Goal: Task Accomplishment & Management: Manage account settings

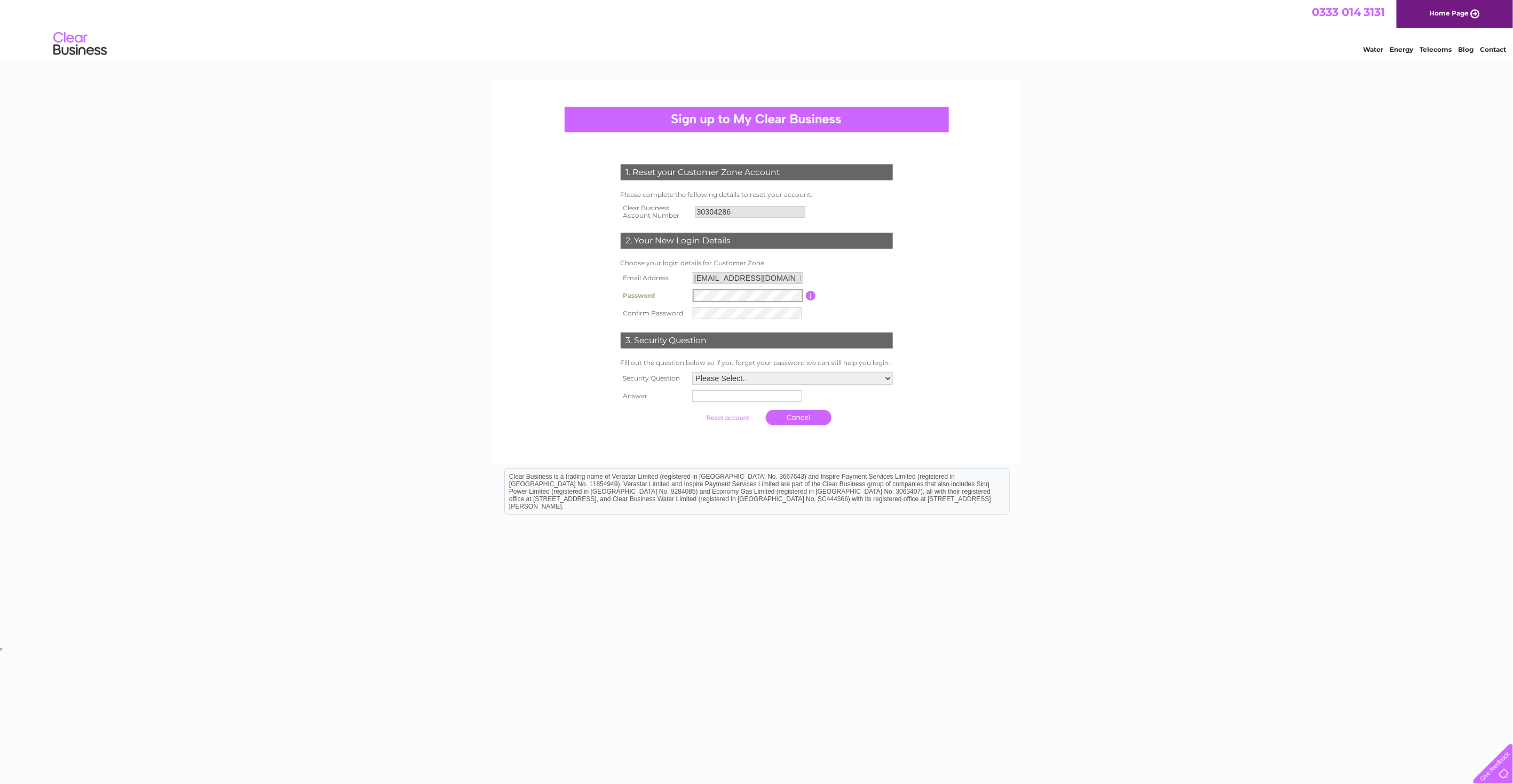
click at [689, 290] on tr "Password Password must be at least 6 characters long" at bounding box center [756, 295] width 277 height 18
drag, startPoint x: 707, startPoint y: 302, endPoint x: 965, endPoint y: 292, distance: 258.2
click at [965, 292] on form "1. Reset your Customer Zone Account Please complete the following details to re…" at bounding box center [756, 297] width 508 height 309
click at [684, 292] on tr "Password Password must be at least 6 characters long" at bounding box center [756, 295] width 277 height 18
drag, startPoint x: 691, startPoint y: 295, endPoint x: 1125, endPoint y: 333, distance: 435.7
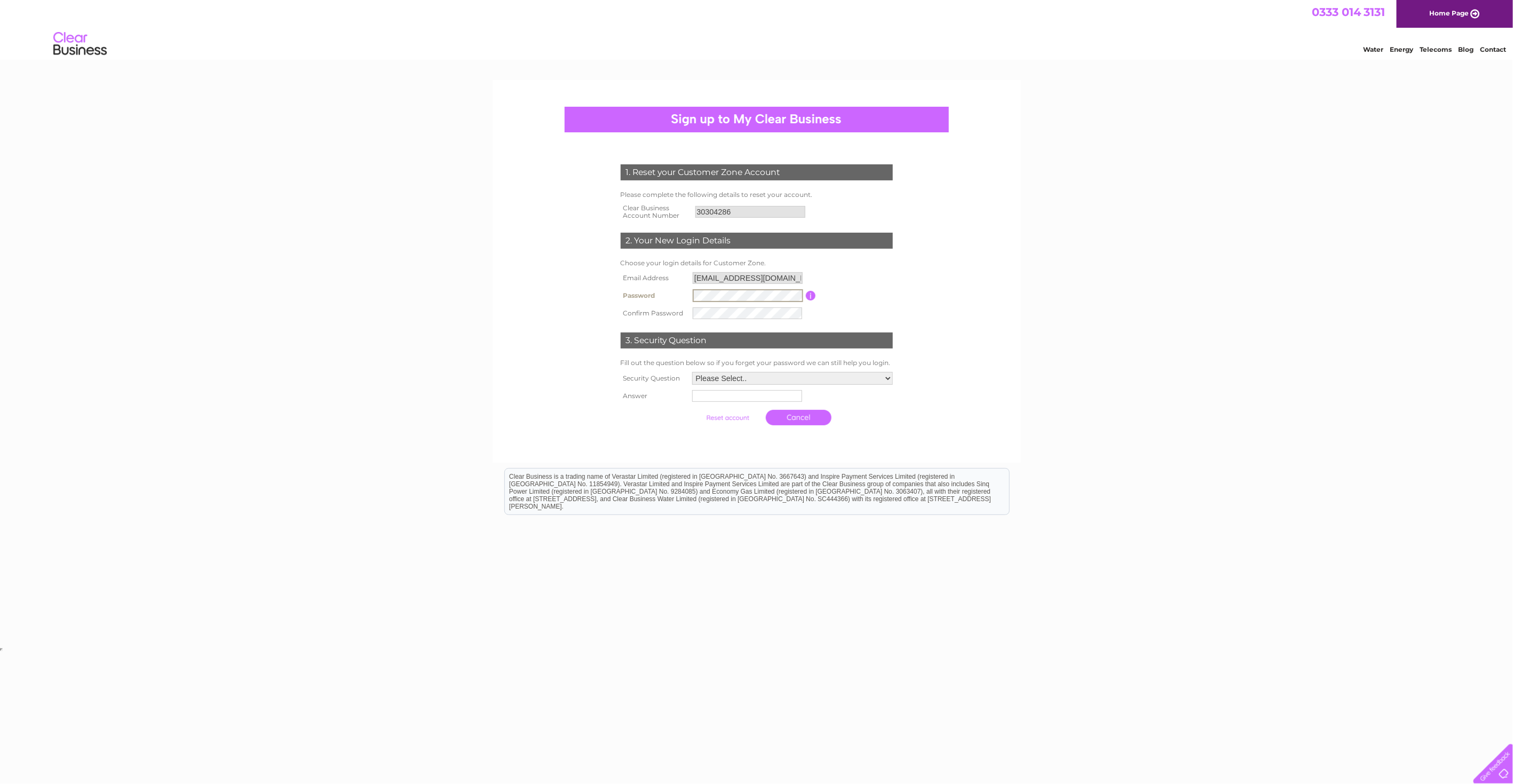
click at [1124, 335] on div "1. Reset your Customer Zone Account Please complete the following details to re…" at bounding box center [756, 363] width 1513 height 565
click at [889, 378] on select "Please Select.. In what town or city was your first job? In what town or city d…" at bounding box center [793, 378] width 201 height 13
select select "1"
click at [691, 371] on select "Please Select.. In what town or city was your first job? In what town or city d…" at bounding box center [791, 378] width 201 height 14
click at [722, 393] on input "text" at bounding box center [745, 396] width 110 height 11
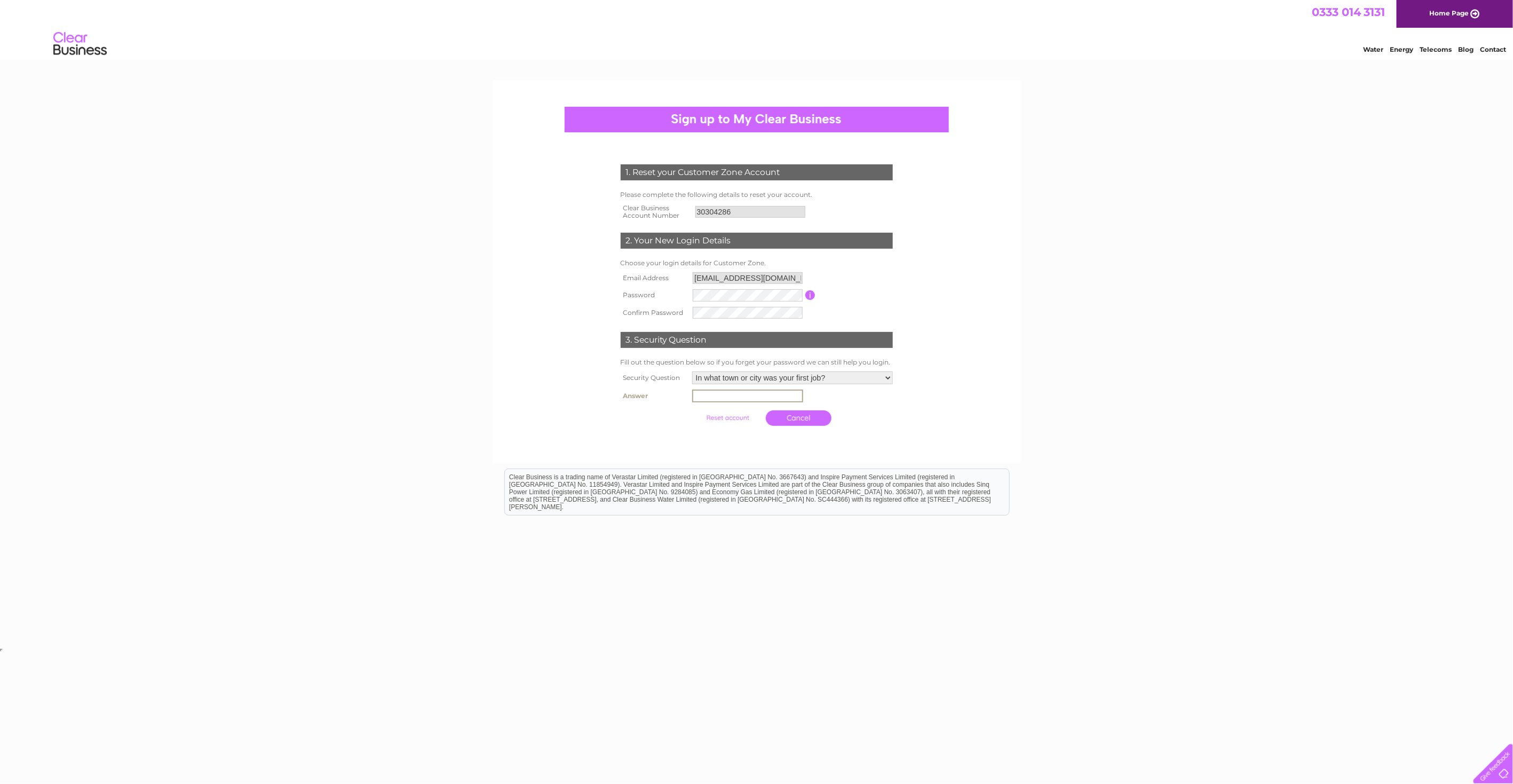
type input "Edinburgh"
click at [695, 411] on input "submit" at bounding box center [728, 418] width 66 height 15
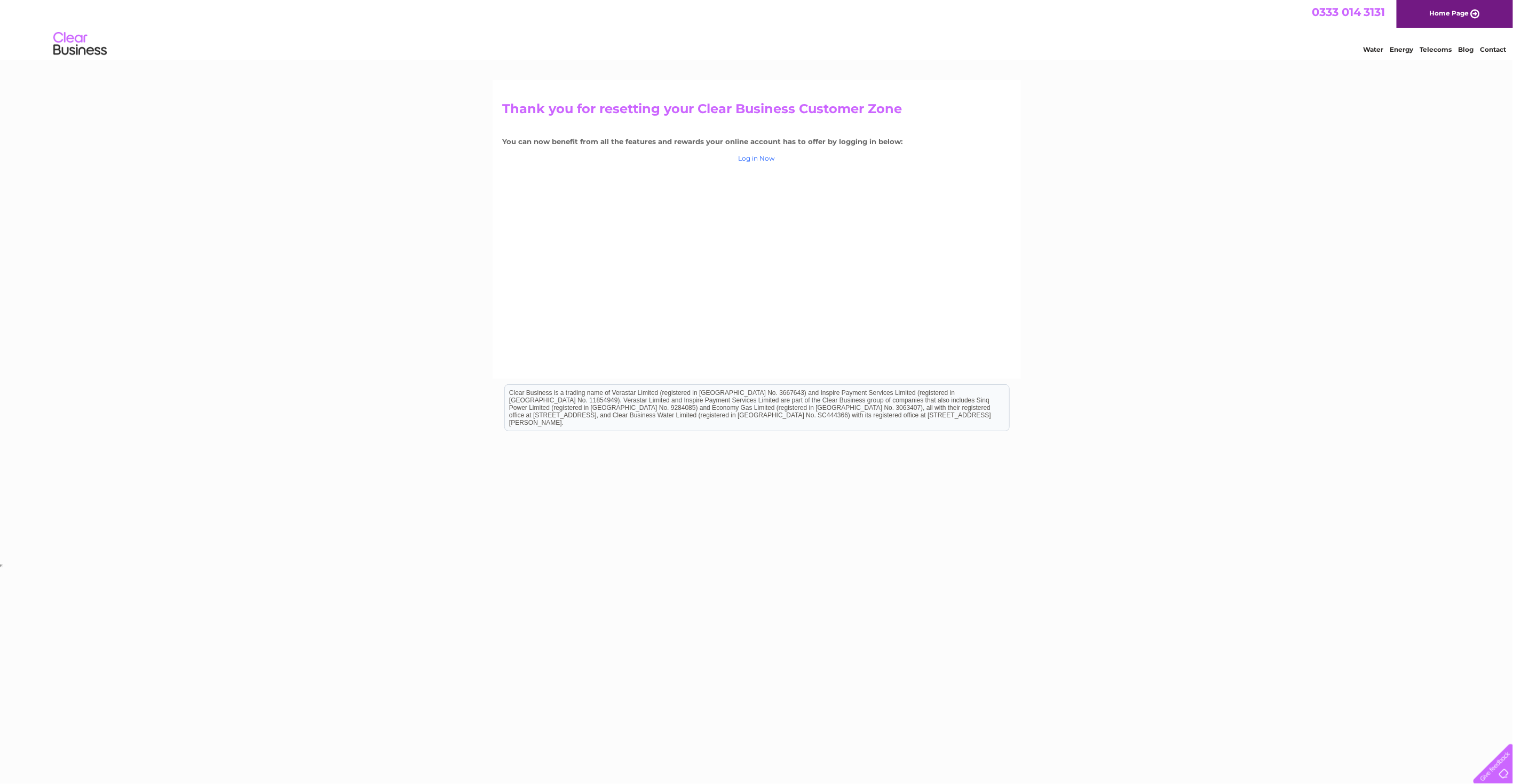
click at [763, 158] on link "Log in Now" at bounding box center [756, 158] width 37 height 8
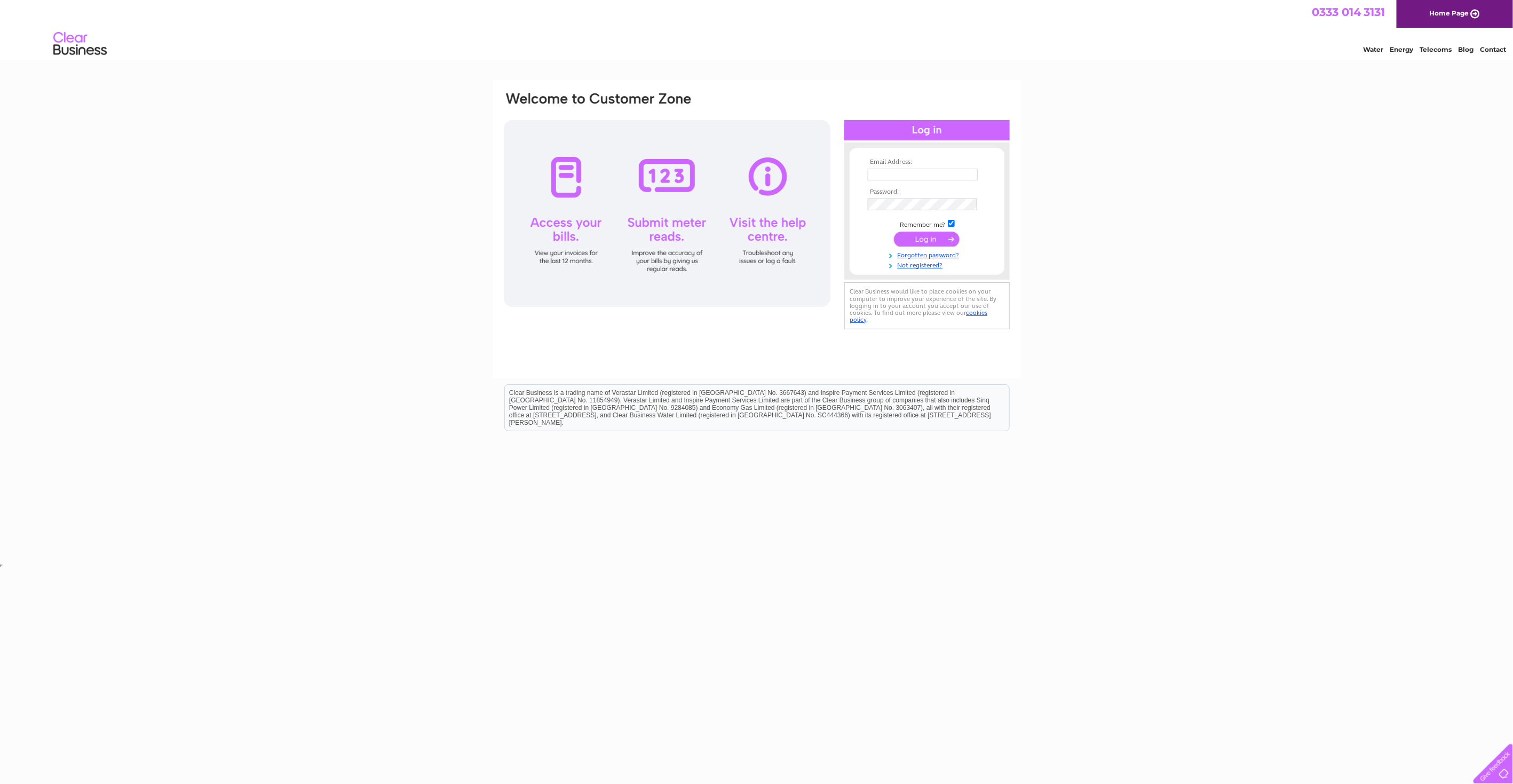
type input "[EMAIL_ADDRESS][DOMAIN_NAME]"
click at [922, 239] on input "submit" at bounding box center [927, 239] width 66 height 15
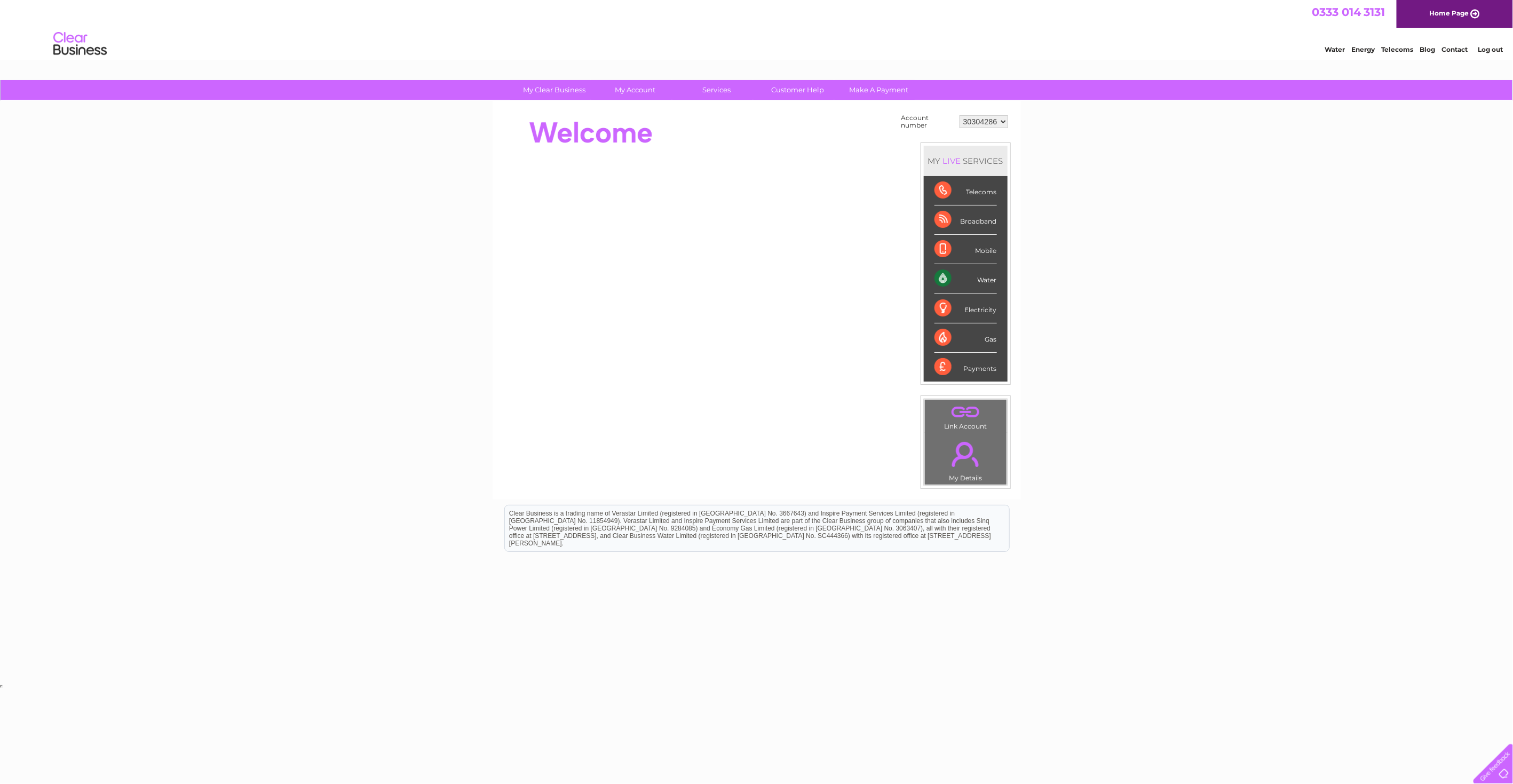
click at [987, 277] on div "Water" at bounding box center [965, 279] width 62 height 29
click at [944, 279] on div "Water" at bounding box center [965, 279] width 62 height 29
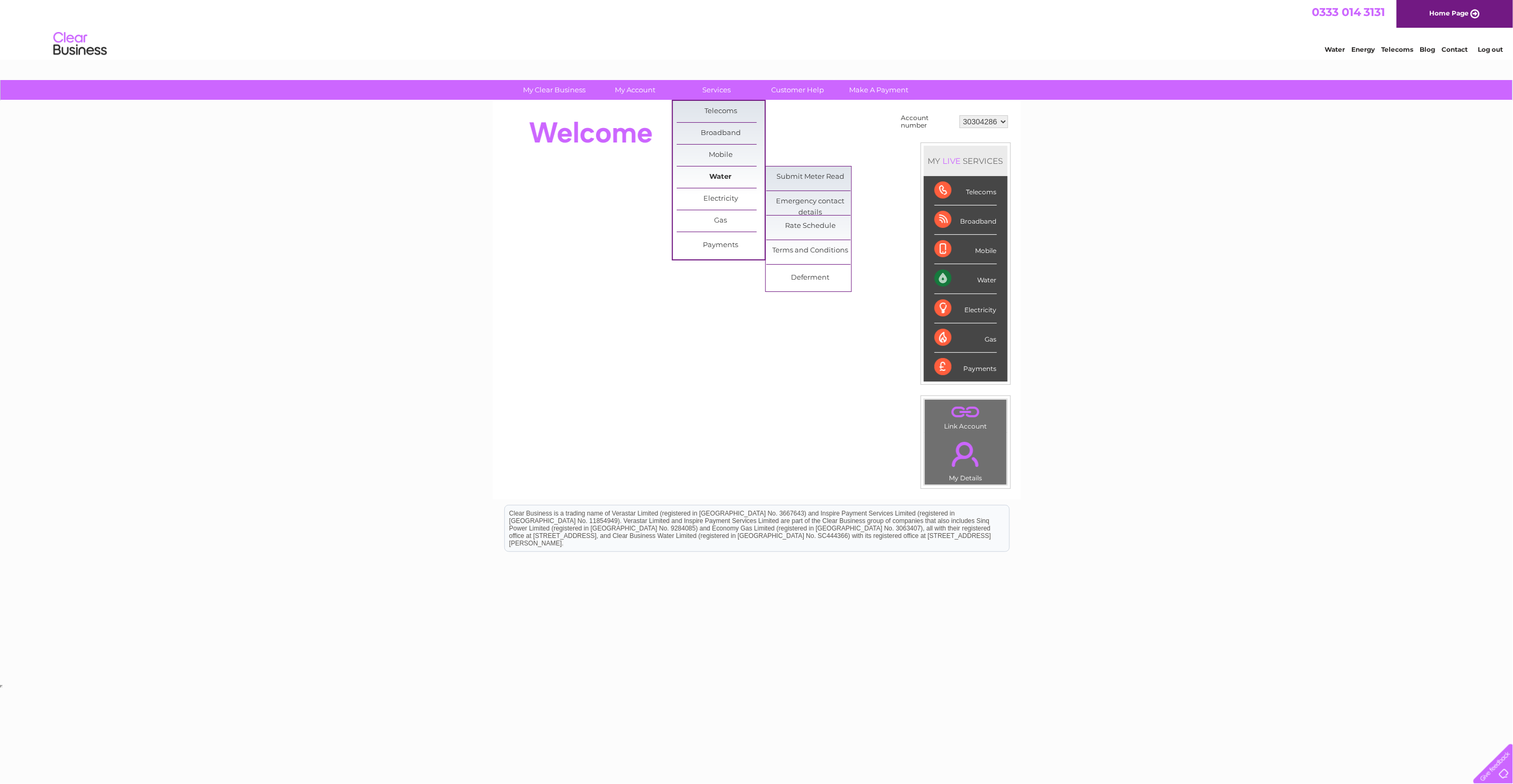
click at [720, 178] on link "Water" at bounding box center [720, 177] width 88 height 21
click at [714, 174] on link "Water" at bounding box center [720, 177] width 88 height 21
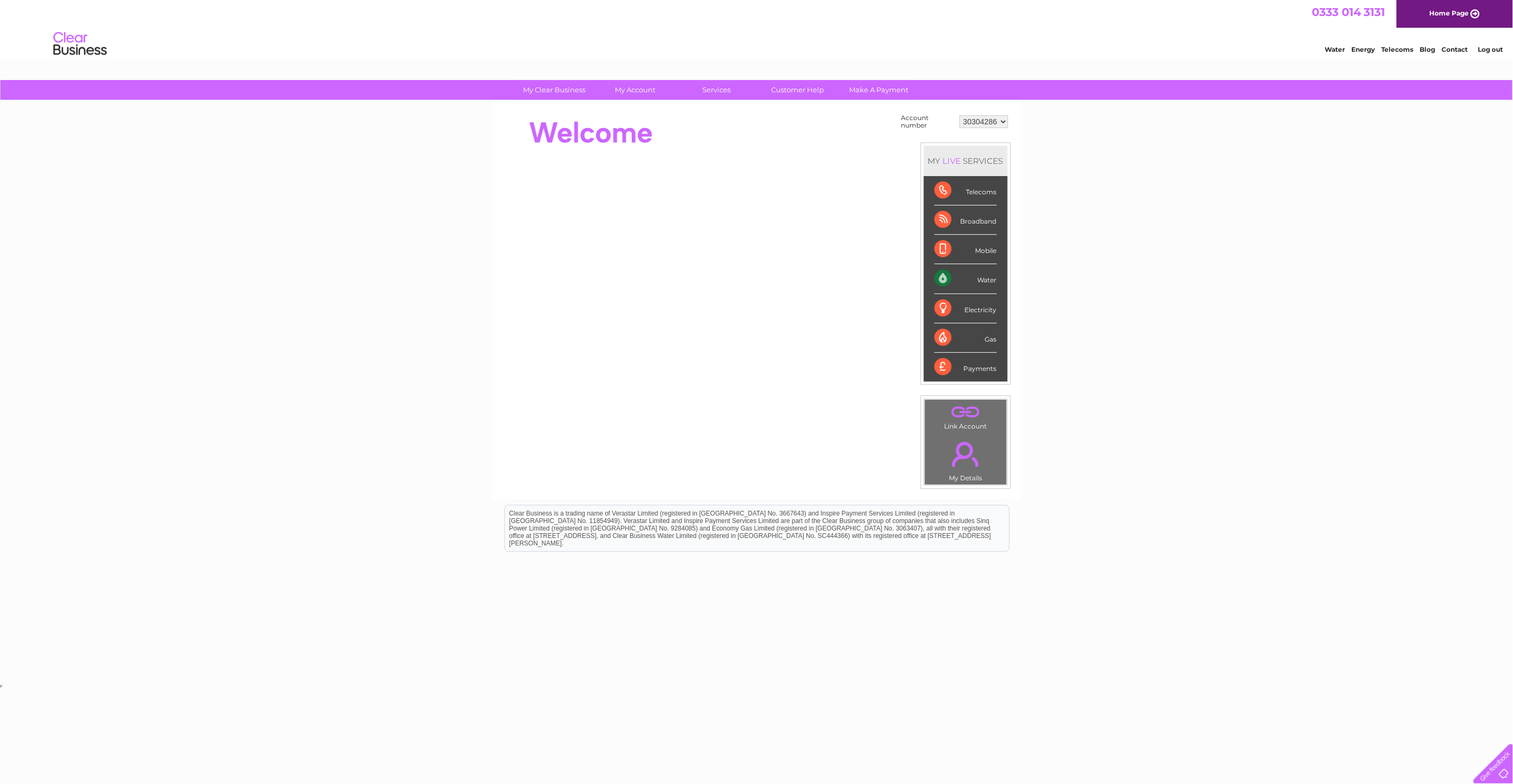
click at [985, 279] on div "Water" at bounding box center [965, 279] width 62 height 29
click at [647, 107] on link "Bills and Payments" at bounding box center [639, 112] width 88 height 21
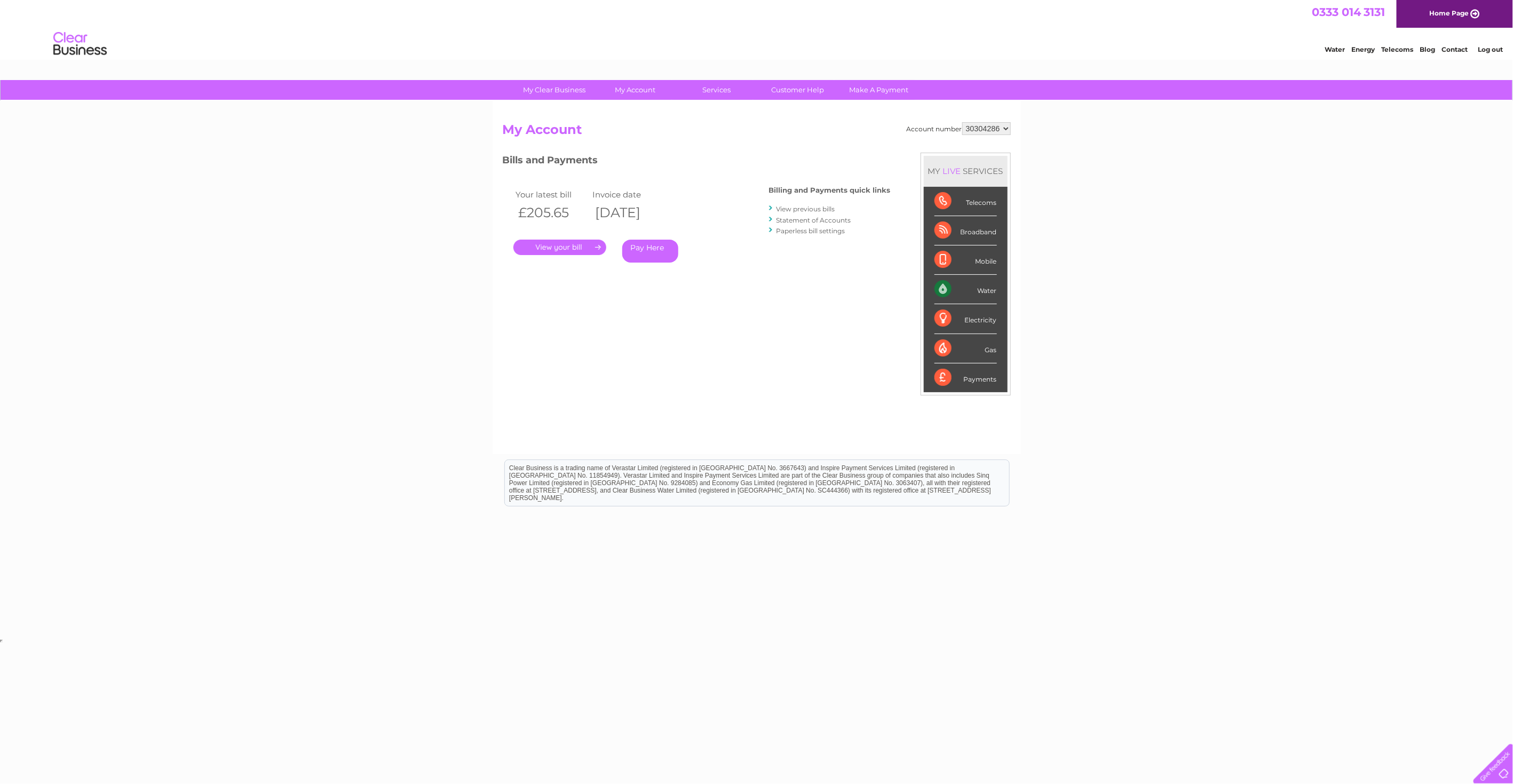
click at [560, 245] on link "." at bounding box center [560, 247] width 93 height 16
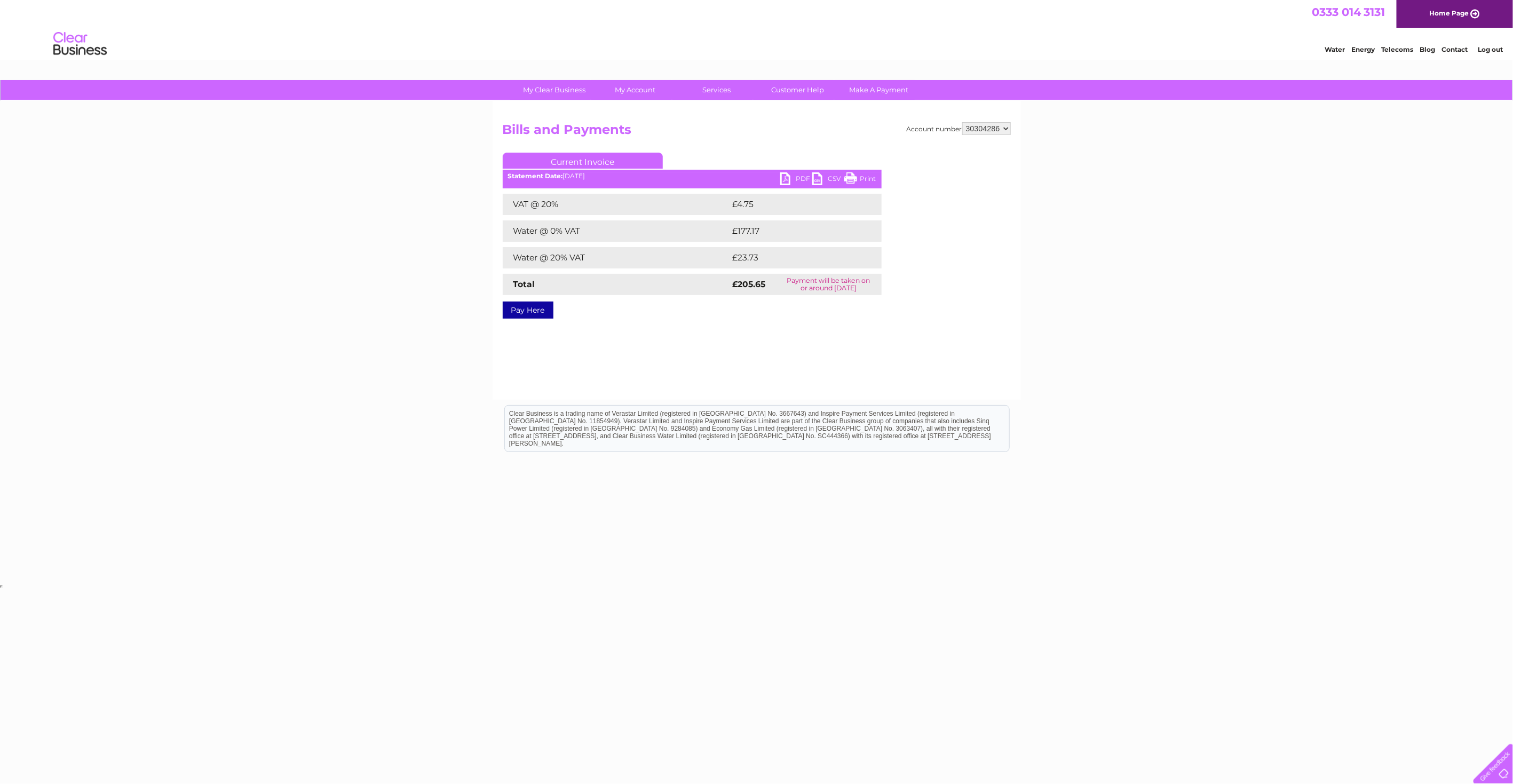
click at [789, 176] on link "PDF" at bounding box center [796, 181] width 32 height 16
click at [1489, 53] on link "Log out" at bounding box center [1490, 49] width 25 height 8
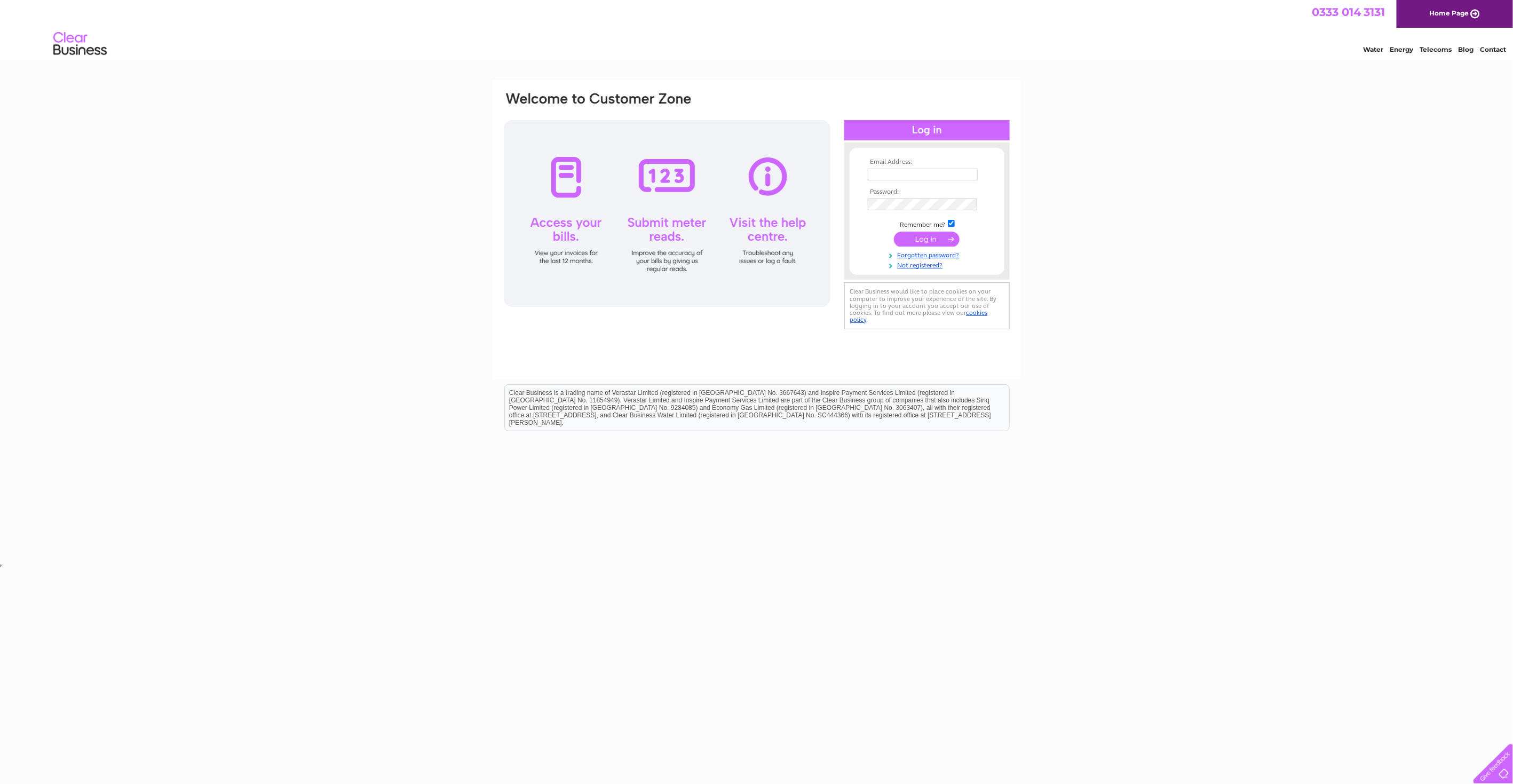
type input "[EMAIL_ADDRESS][DOMAIN_NAME]"
